Goal: Transaction & Acquisition: Purchase product/service

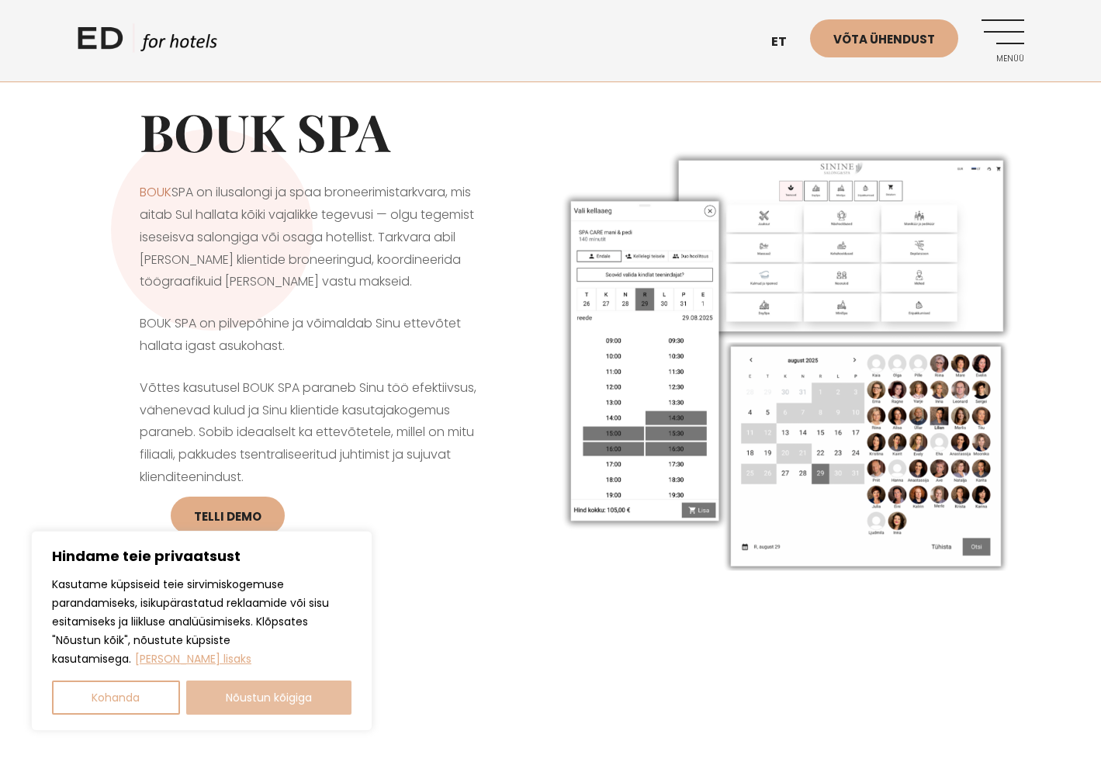
click at [288, 694] on button "Nõustun kõigiga" at bounding box center [269, 697] width 166 height 34
checkbox input "true"
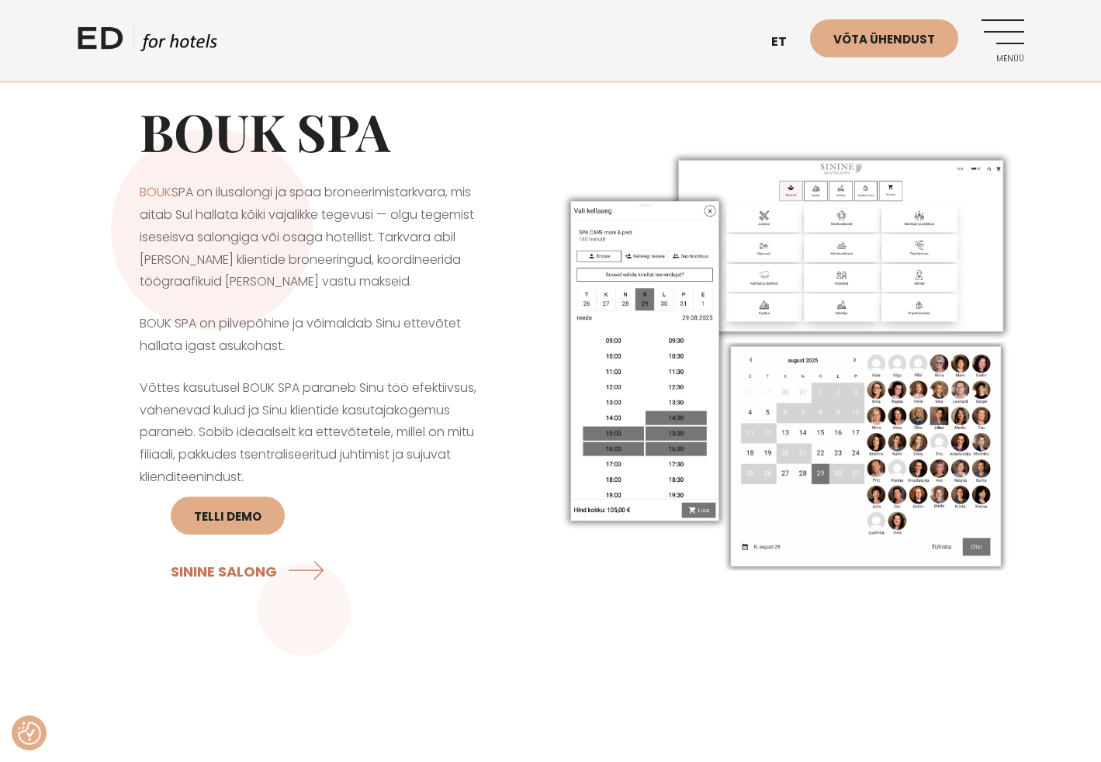
click at [843, 191] on img at bounding box center [787, 360] width 473 height 438
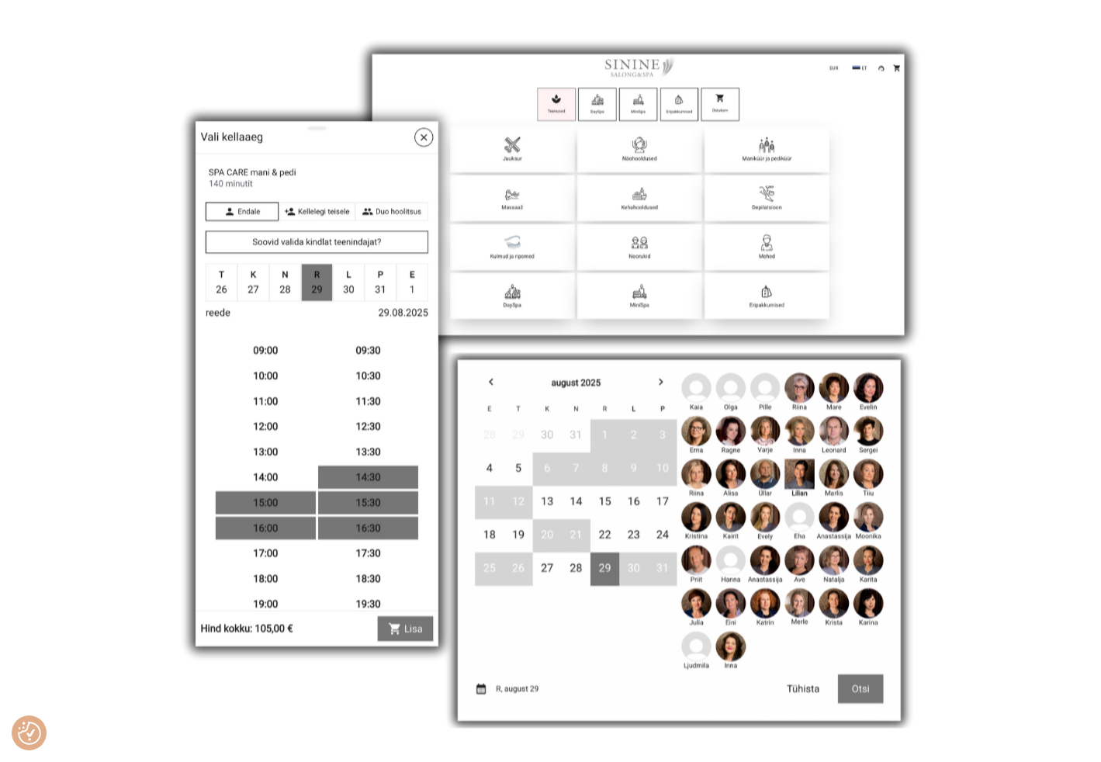
click at [923, 187] on img at bounding box center [551, 380] width 776 height 717
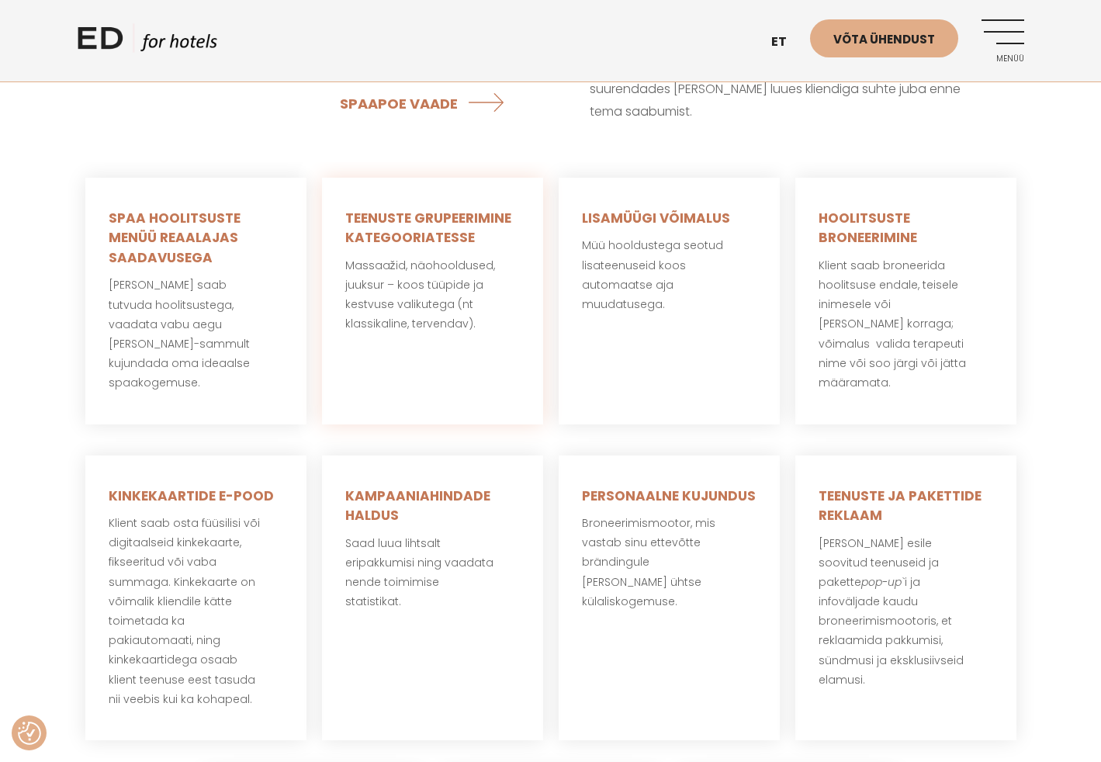
scroll to position [621, 0]
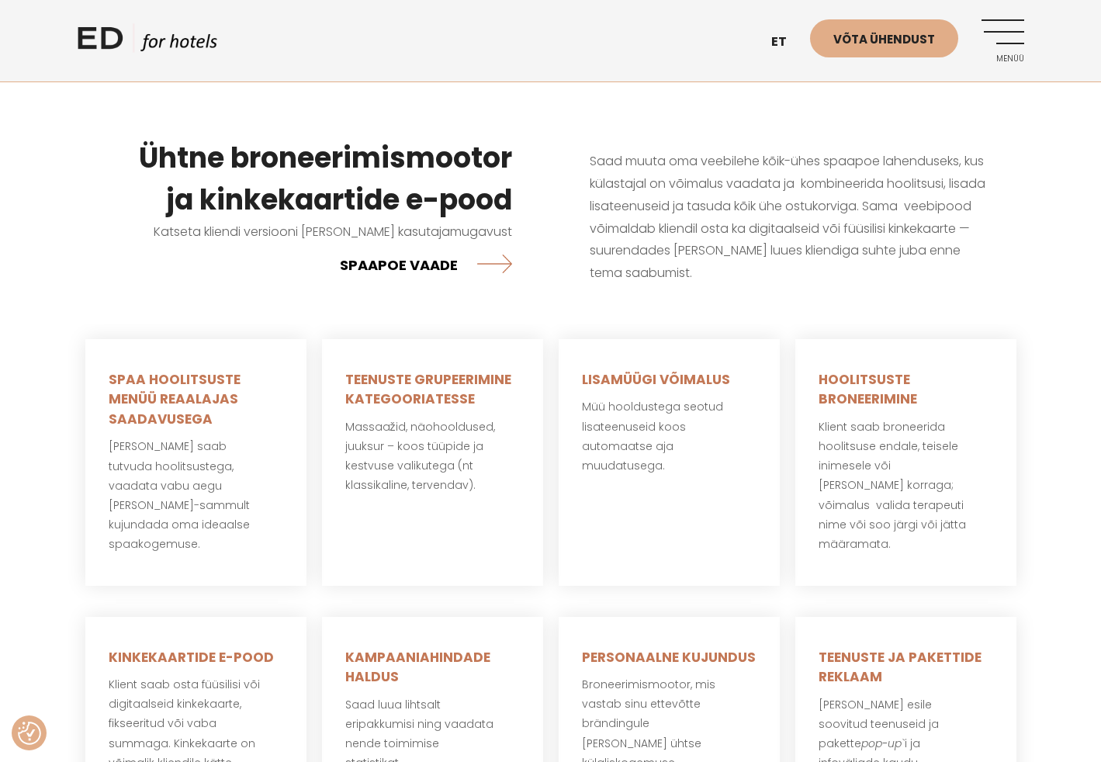
click at [394, 261] on link "SPAAPOE VAADE" at bounding box center [426, 264] width 172 height 41
